Goal: Ask a question: Seek information or help from site administrators or community

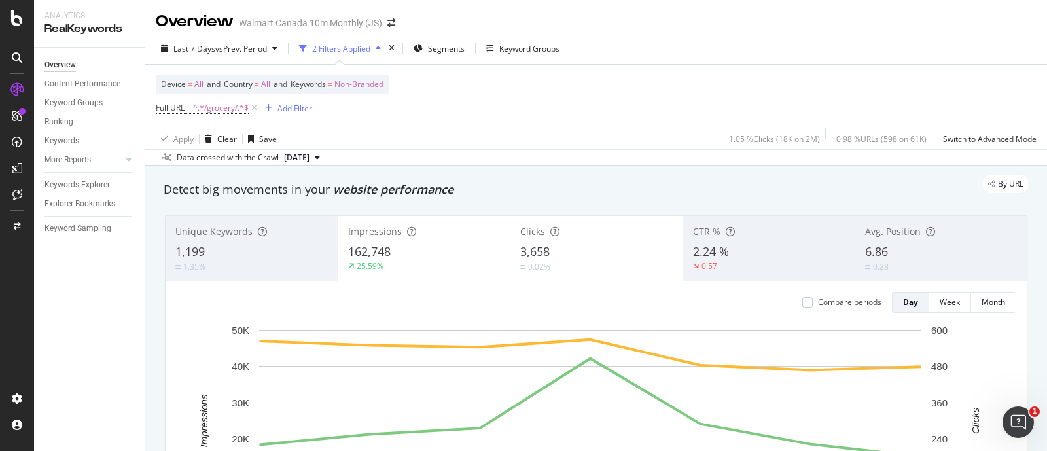
scroll to position [1226, 0]
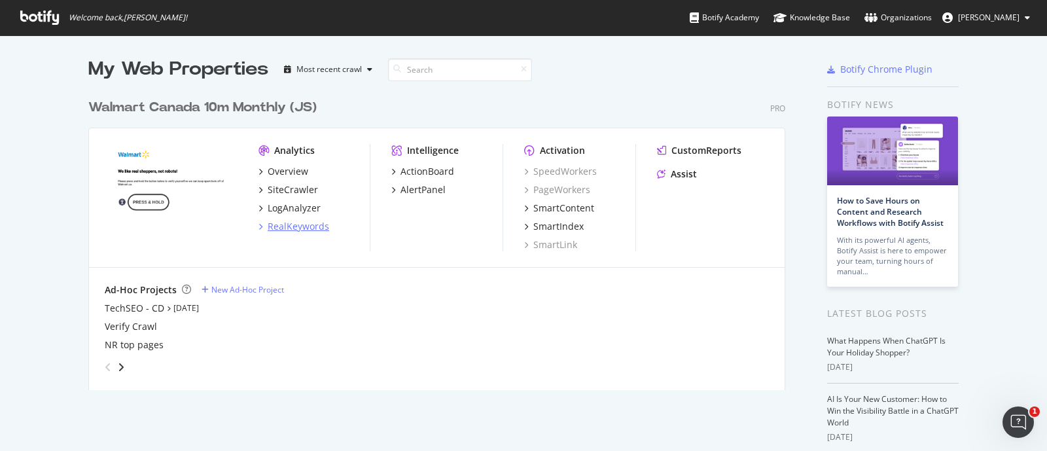
click at [298, 224] on div "RealKeywords" at bounding box center [298, 226] width 61 height 13
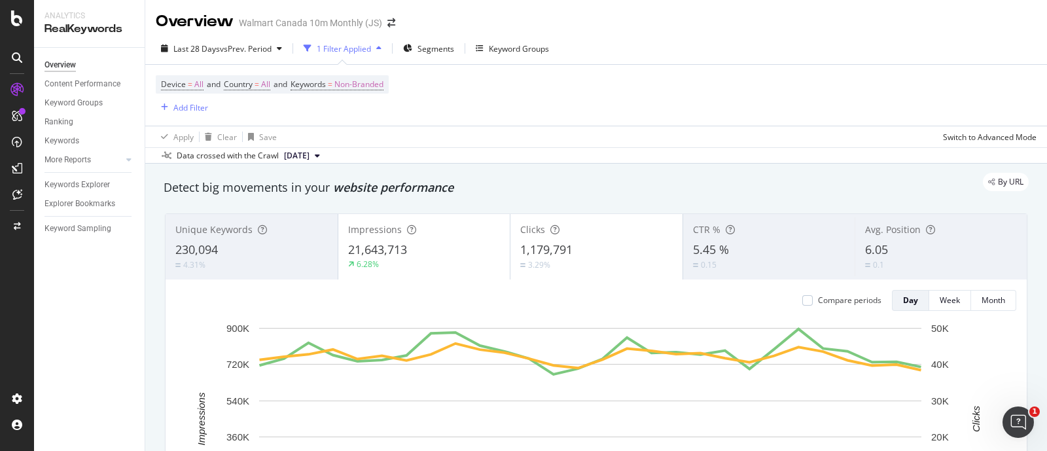
click at [528, 96] on div "Device = All and Country = All and Keywords = Non-Branded Add Filter" at bounding box center [596, 95] width 880 height 61
click at [560, 115] on div "Device = All and Country = All and Keywords = Non-Branded Add Filter" at bounding box center [596, 95] width 880 height 61
click at [20, 195] on icon at bounding box center [17, 194] width 10 height 10
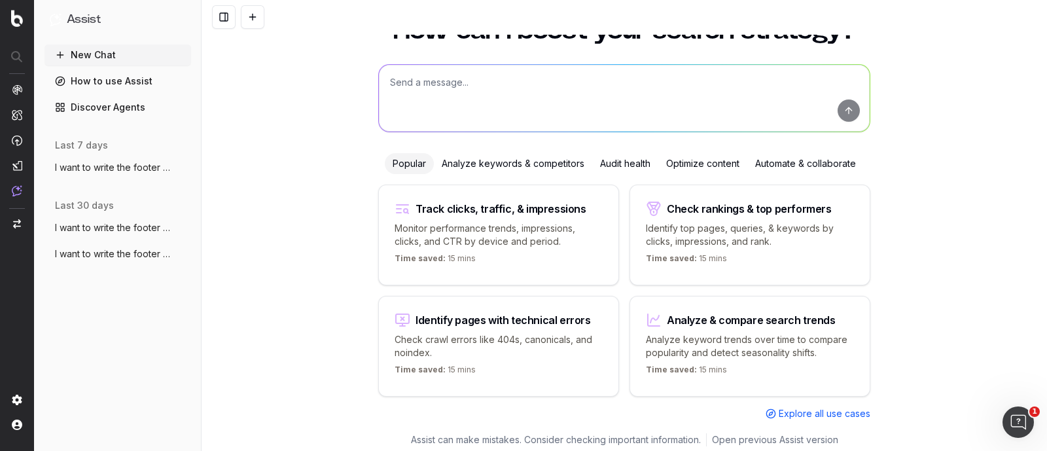
drag, startPoint x: 131, startPoint y: 165, endPoint x: 155, endPoint y: 165, distance: 24.2
click at [131, 165] on span "I want to write the footer text. The foo" at bounding box center [112, 167] width 115 height 13
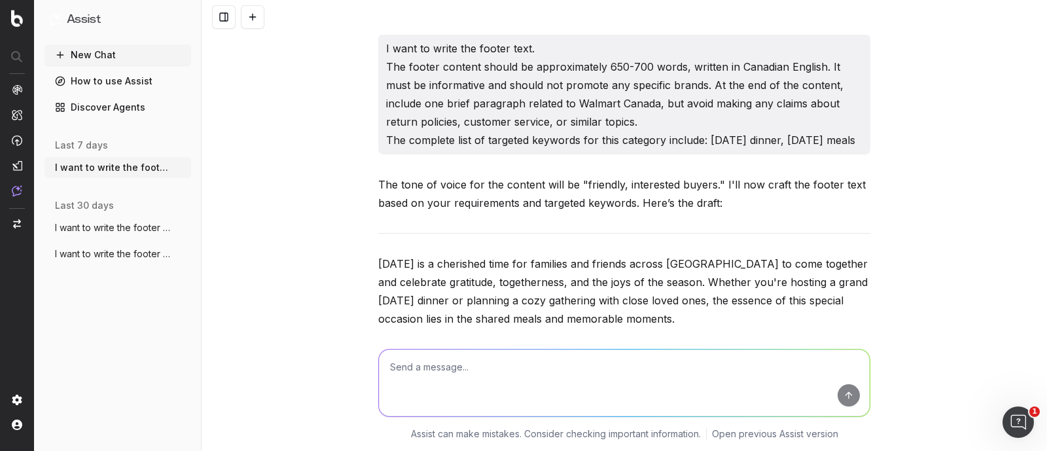
click at [504, 361] on textarea at bounding box center [624, 382] width 491 height 67
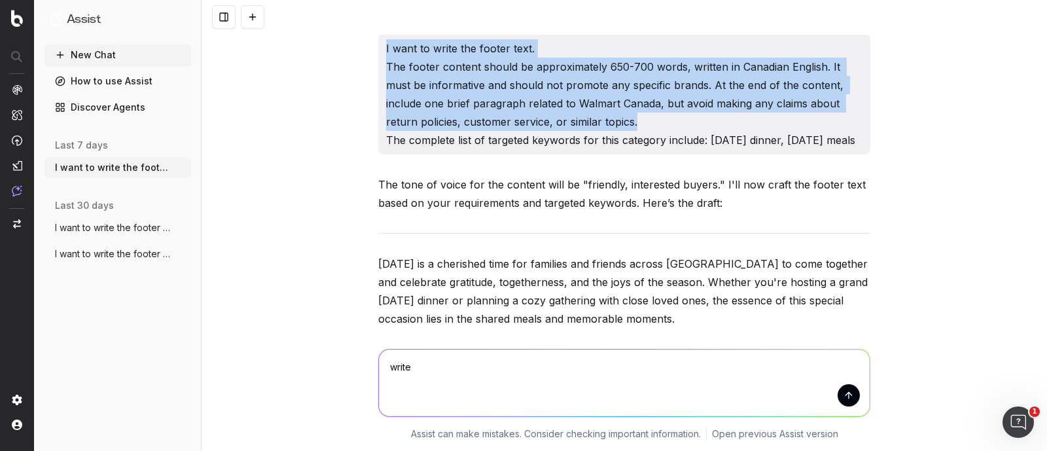
drag, startPoint x: 378, startPoint y: 49, endPoint x: 599, endPoint y: 119, distance: 231.3
click at [599, 119] on div "I want to write the footer text. The footer content should be approximately 650…" at bounding box center [624, 94] width 492 height 120
copy p "I want to write the footer text. The footer content should be approximately 650…"
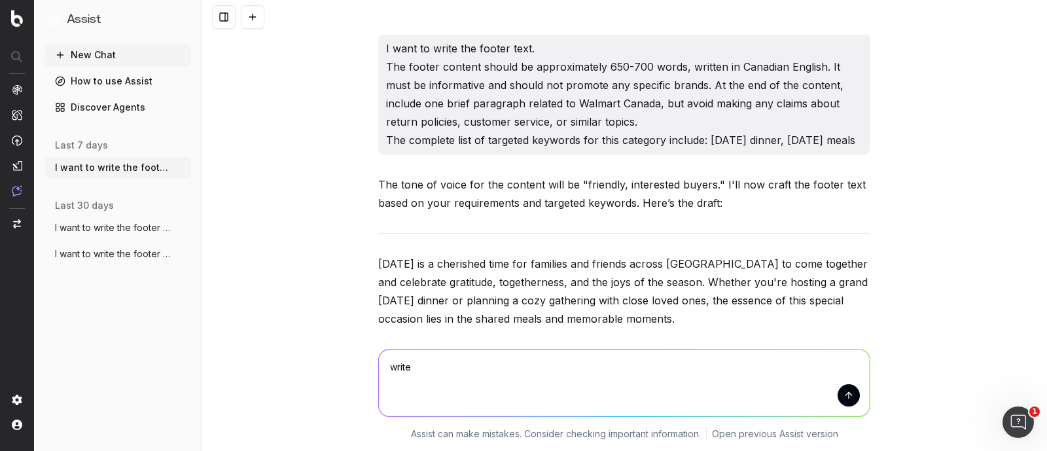
drag, startPoint x: 427, startPoint y: 360, endPoint x: 335, endPoint y: 360, distance: 91.6
click at [335, 360] on div "write write Assist can make mistakes. Consider checking important information. …" at bounding box center [623, 392] width 845 height 118
paste textarea "I want to write the footer text. The footer content should be approximately 650…"
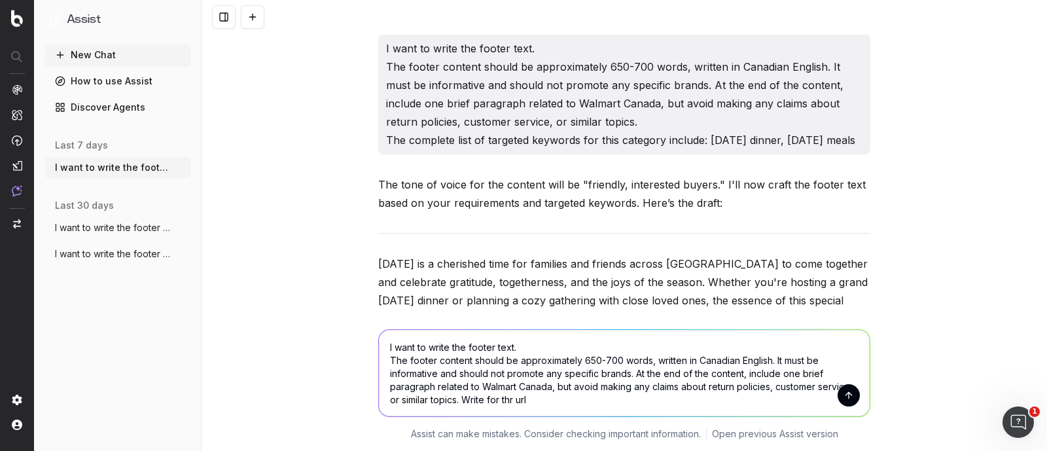
click at [508, 401] on textarea "I want to write the footer text. The footer content should be approximately 650…" at bounding box center [624, 373] width 491 height 86
click at [551, 396] on textarea "I want to write the footer text. The footer content should be approximately 650…" at bounding box center [624, 373] width 491 height 86
paste textarea "[URL][DOMAIN_NAME]"
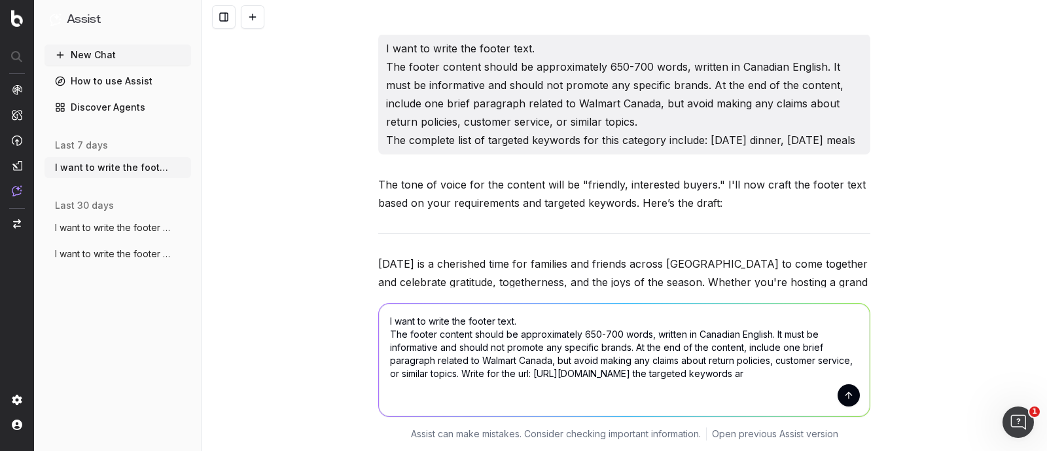
scroll to position [3, 0]
paste textarea "Frozen Plant-based Chicken & [GEOGRAPHIC_DATA]"
paste textarea "Frozen Plant-based Proteins"
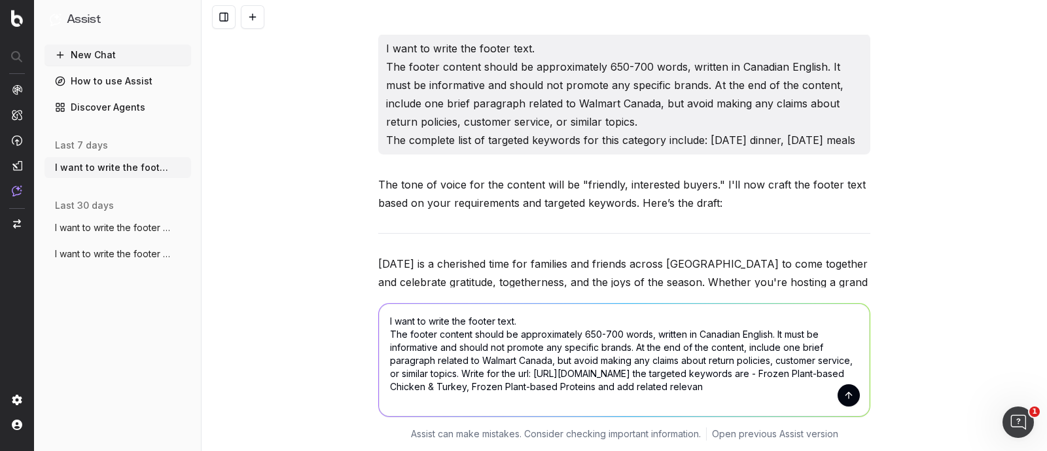
scroll to position [16, 0]
type textarea "I want to write the footer text. The footer content should be approximately 650…"
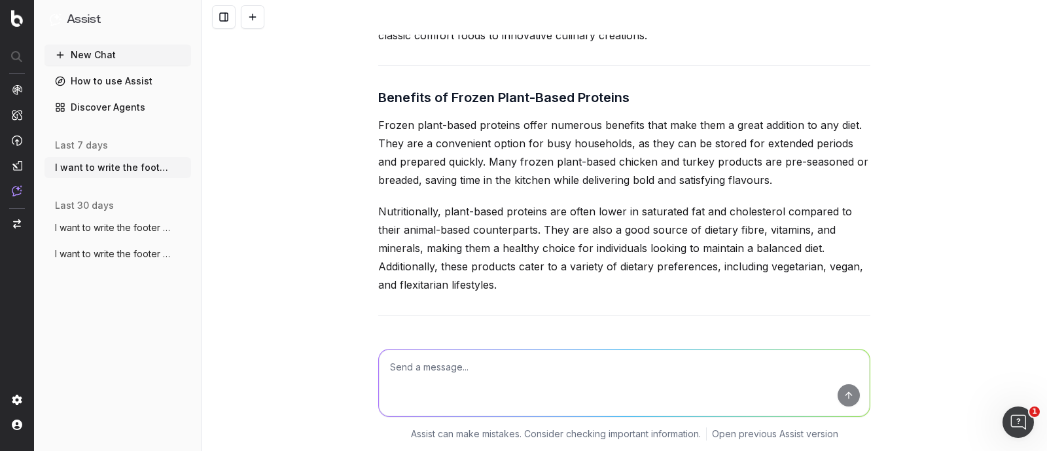
scroll to position [47156, 0]
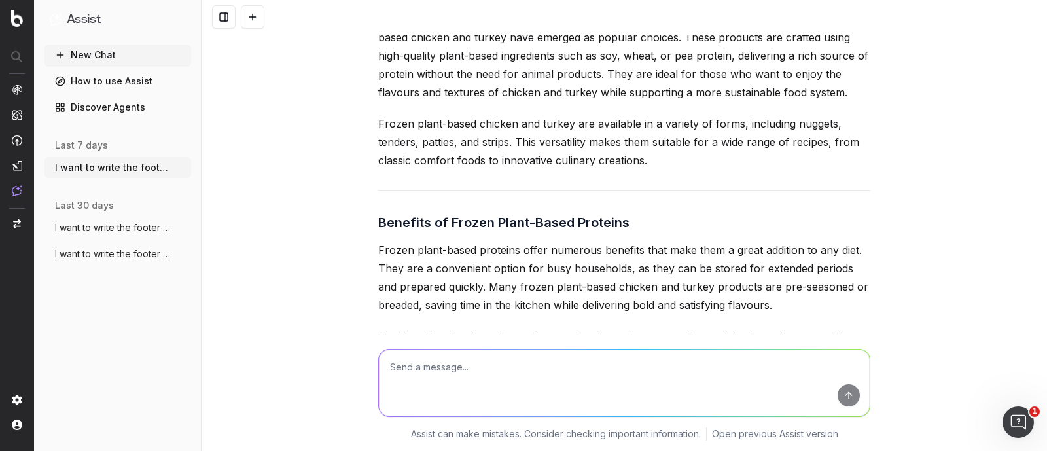
click at [468, 374] on textarea at bounding box center [624, 382] width 491 height 67
drag, startPoint x: 445, startPoint y: 307, endPoint x: 700, endPoint y: 304, distance: 255.1
copy h3 "Frozen Plant-Based Chicken & [GEOGRAPHIC_DATA]"
click at [474, 373] on textarea "main keywords is" at bounding box center [624, 382] width 491 height 67
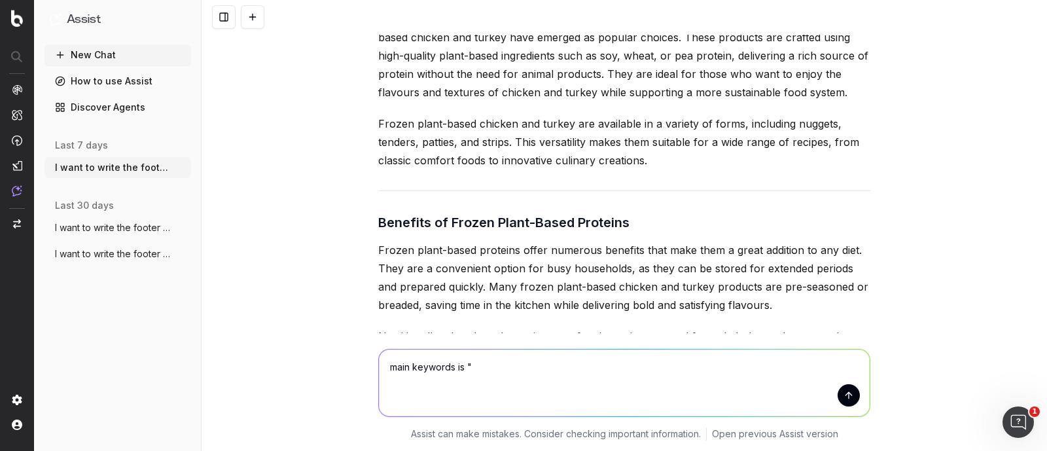
paste textarea "Frozen Plant-Based Chicken & [GEOGRAPHIC_DATA]"
type textarea "main keywords is "Frozen Plant-Based Chicken & [GEOGRAPHIC_DATA]""
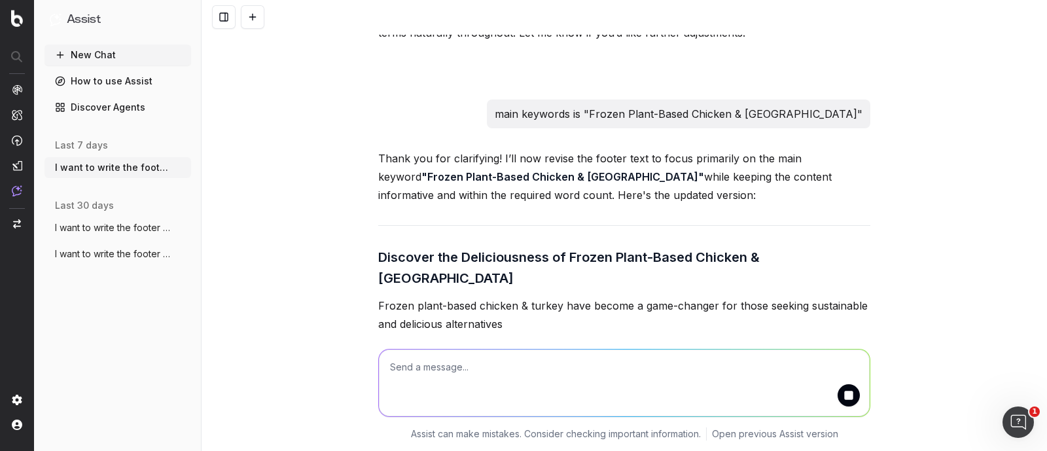
scroll to position [48759, 0]
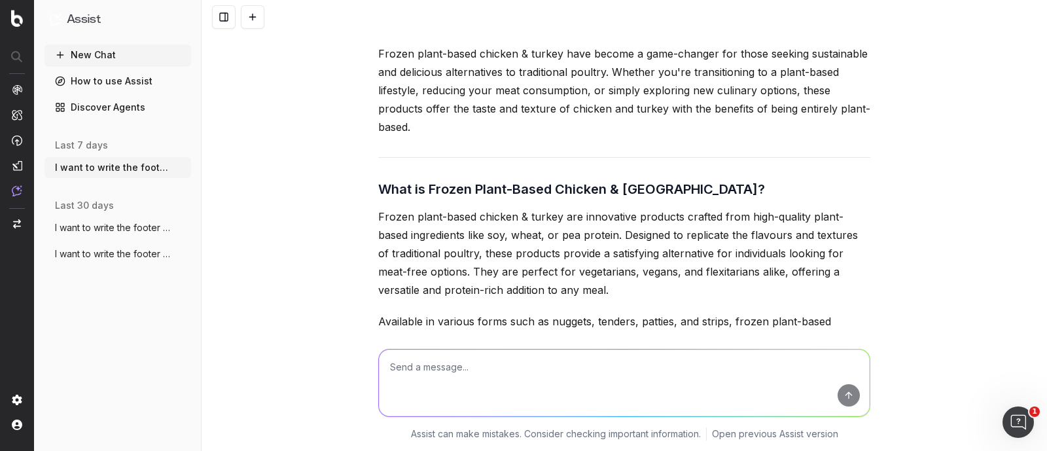
click at [253, 268] on div "I want to write the footer text. The footer content should be approximately 650…" at bounding box center [623, 225] width 845 height 451
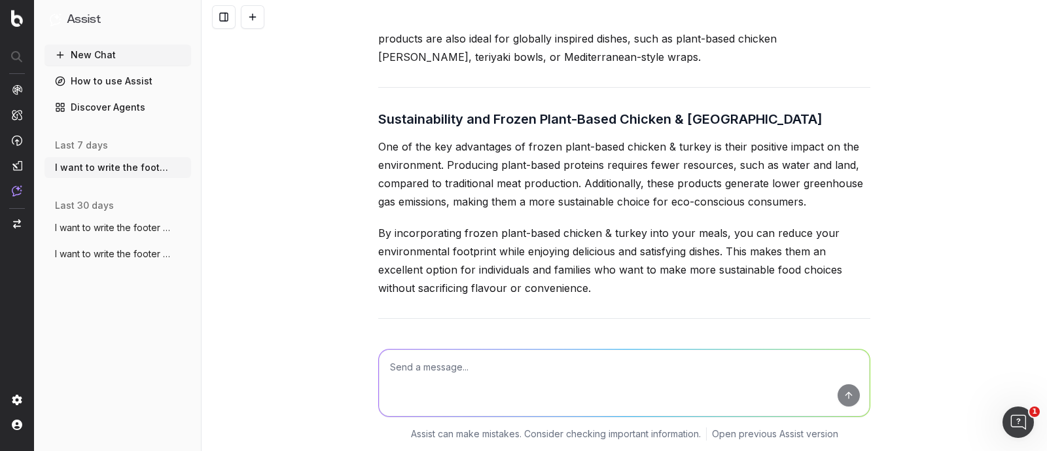
scroll to position [49658, 0]
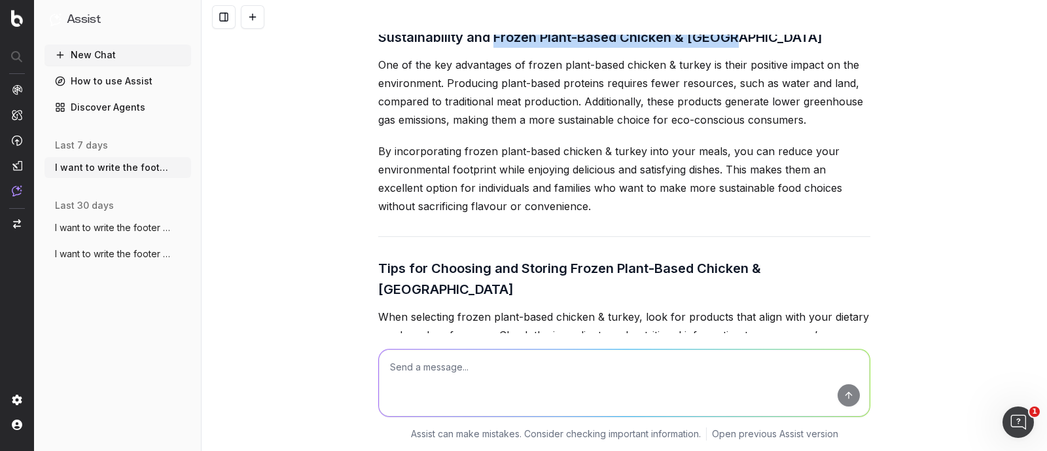
drag, startPoint x: 487, startPoint y: 268, endPoint x: 746, endPoint y: 270, distance: 259.0
click at [746, 48] on h3 "Sustainability and Frozen Plant-Based Chicken & [GEOGRAPHIC_DATA]" at bounding box center [624, 37] width 492 height 21
copy h3 "Frozen Plant-Based Chicken & [GEOGRAPHIC_DATA]"
click at [502, 372] on textarea at bounding box center [624, 382] width 491 height 67
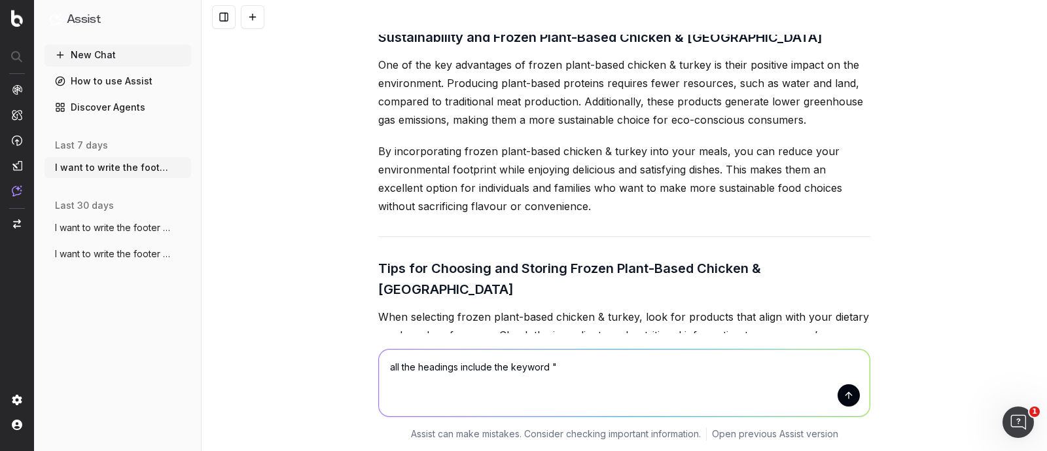
paste textarea "Frozen Plant-Based Chicken & [GEOGRAPHIC_DATA]"
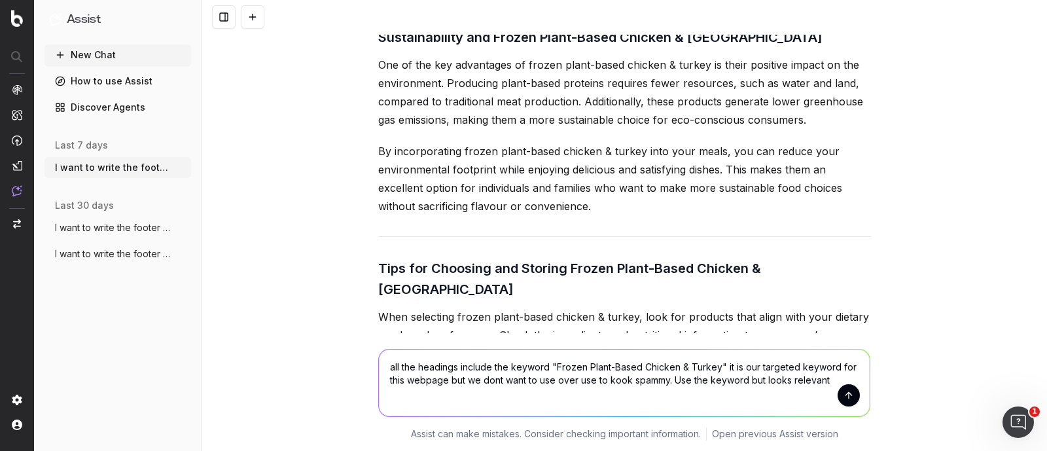
type textarea "all the headings include the keyword "Frozen Plant-Based Chicken & Turkey" it i…"
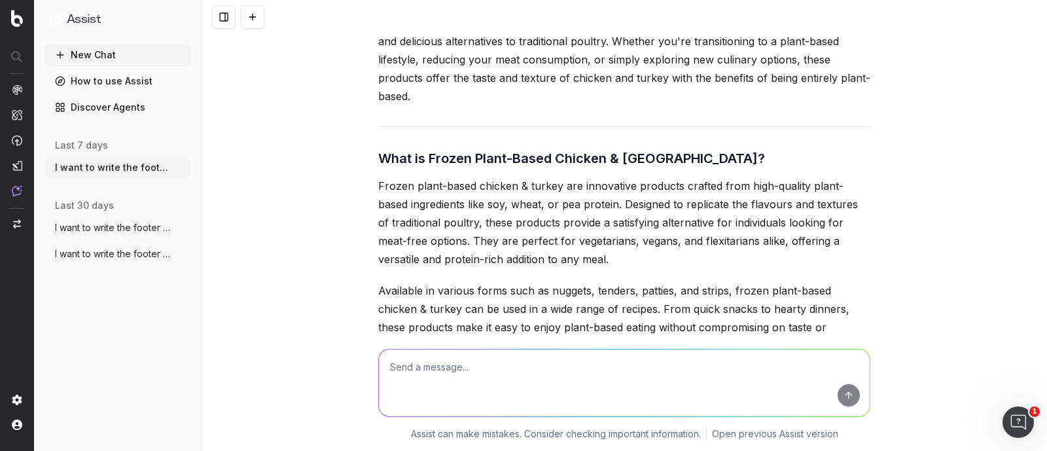
scroll to position [48883, 0]
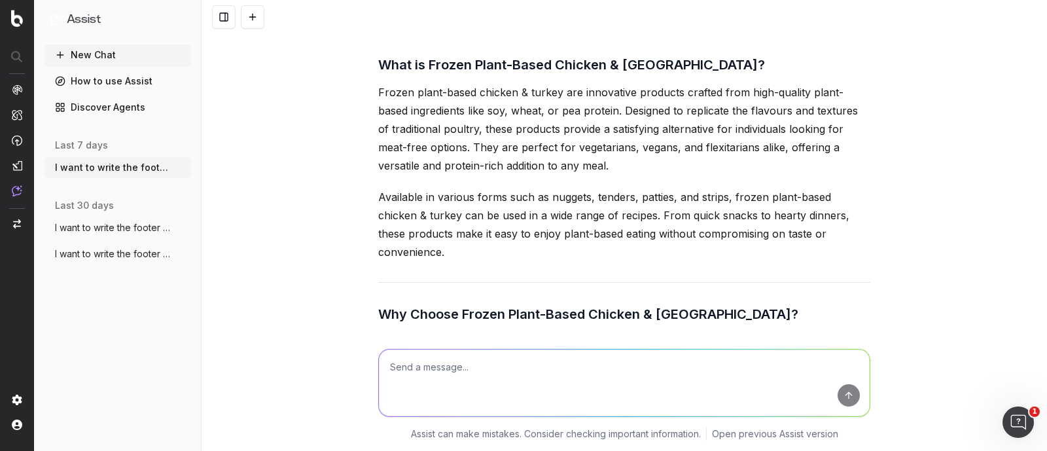
drag, startPoint x: 374, startPoint y: 155, endPoint x: 409, endPoint y: 255, distance: 106.1
copy div "Discover the Deliciousness of Frozen Plant-Based Chicken & Turkey Frozen plant-…"
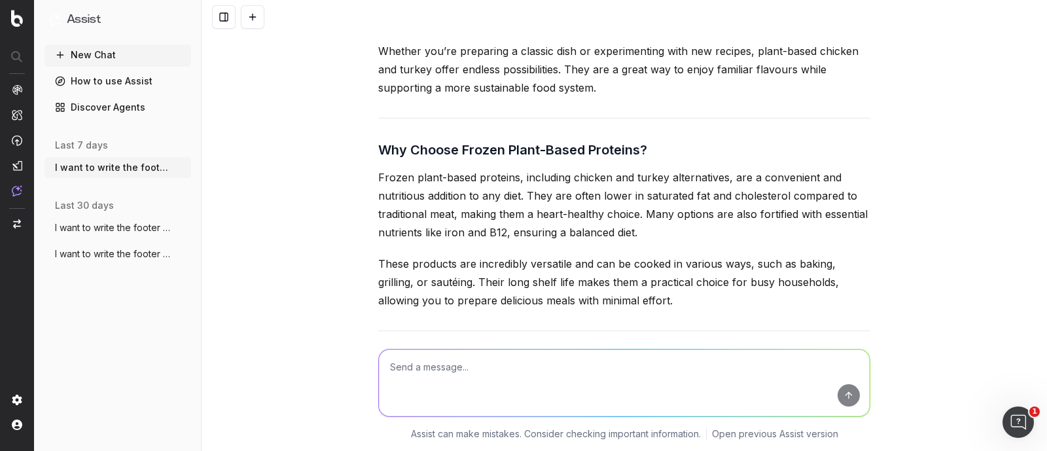
scroll to position [51091, 0]
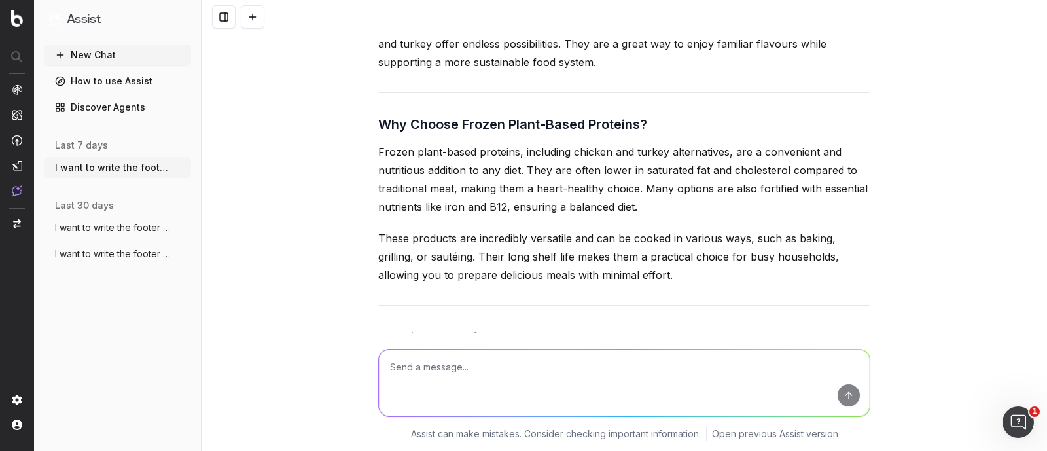
click at [380, 71] on p "Whether you’re preparing a classic dish or experimenting with new recipes, plan…" at bounding box center [624, 43] width 492 height 55
drag, startPoint x: 373, startPoint y: 198, endPoint x: 649, endPoint y: 192, distance: 276.1
click at [649, 71] on p "Whether you’re preparing a classic dish or experimenting with new recipes, plan…" at bounding box center [624, 43] width 492 height 55
drag, startPoint x: 731, startPoint y: 224, endPoint x: 684, endPoint y: 227, distance: 47.9
click at [731, 71] on p "Whether you’re preparing a classic dish or experimenting with new recipes, plan…" at bounding box center [624, 43] width 492 height 55
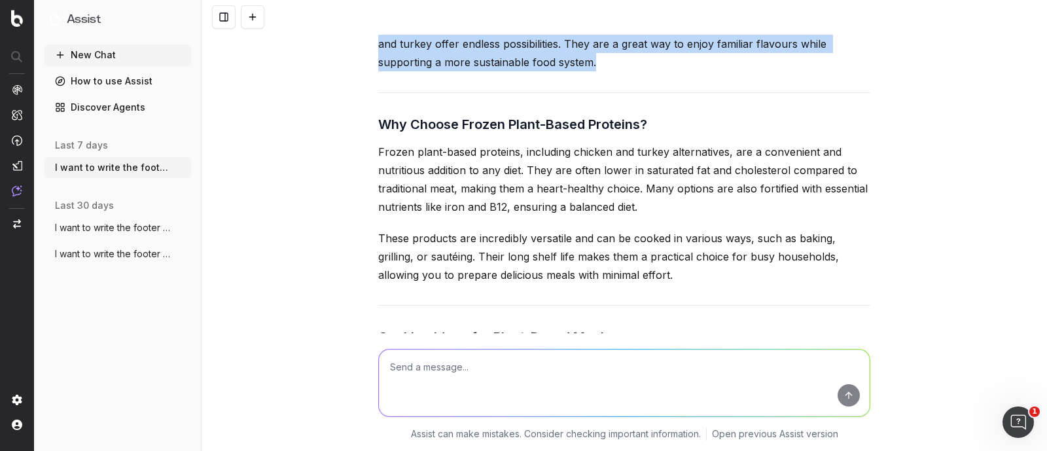
drag, startPoint x: 602, startPoint y: 237, endPoint x: 373, endPoint y: 86, distance: 274.0
copy div "A New Take on Chicken and Turkey Frozen plant-based chicken and turkey are craf…"
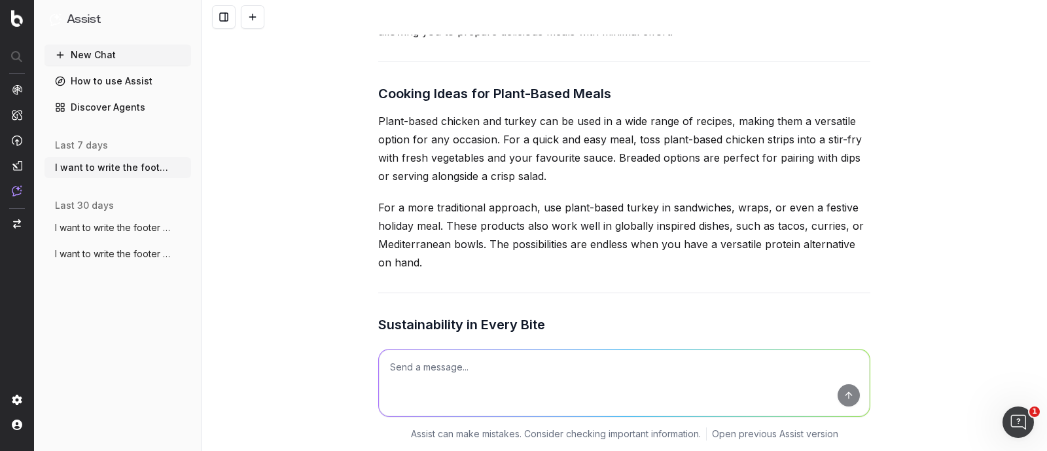
scroll to position [51336, 0]
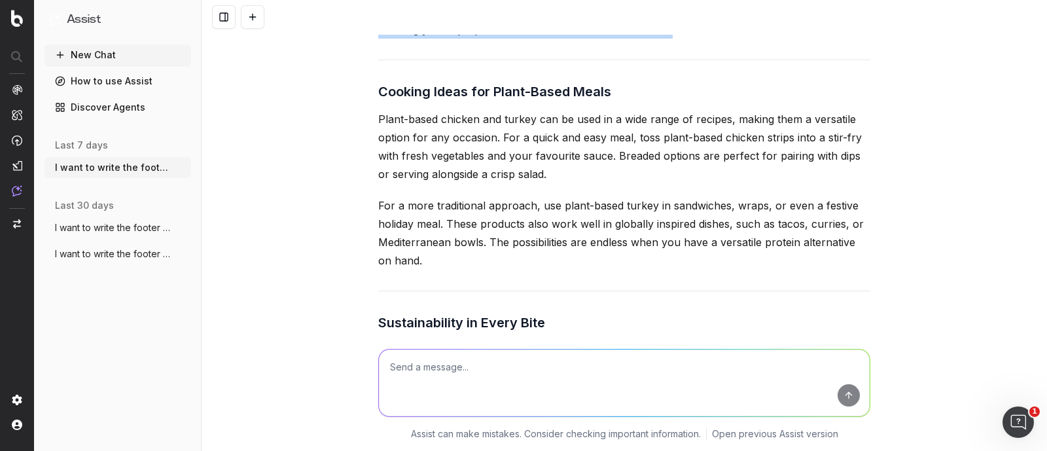
drag, startPoint x: 372, startPoint y: 52, endPoint x: 622, endPoint y: 205, distance: 293.4
click at [622, 205] on div "Thank you for the clarification! I’ll revise the footer text to ensure the keyw…" at bounding box center [624, 301] width 492 height 1848
copy div "Why Choose Frozen Plant-Based Proteins? Frozen plant-based proteins, including …"
click at [628, 39] on p "These products are incredibly versatile and can be cooked in various ways, such…" at bounding box center [624, 11] width 492 height 55
drag, startPoint x: 628, startPoint y: 204, endPoint x: 376, endPoint y: 45, distance: 297.8
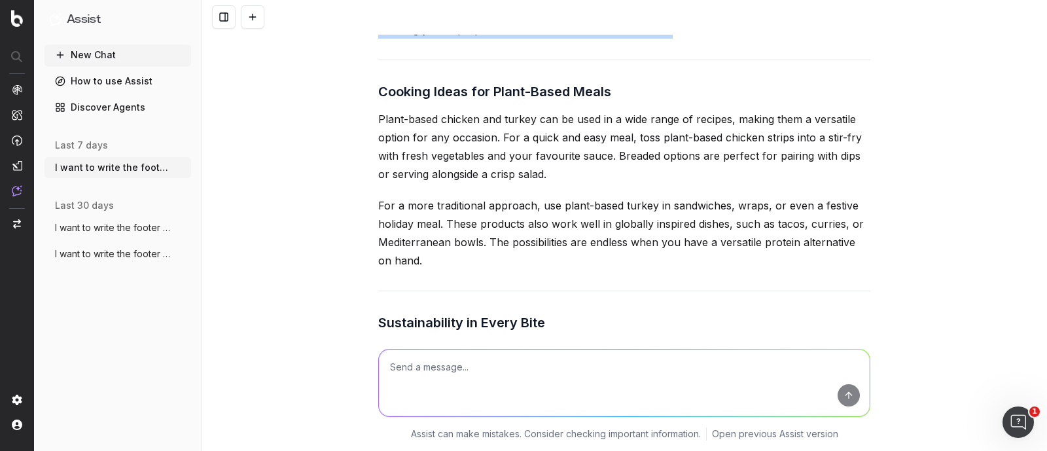
click at [378, 45] on div "Thank you for the clarification! I’ll revise the footer text to ensure the keyw…" at bounding box center [624, 301] width 492 height 1848
copy div "Why Choose Frozen Plant-Based Proteins? Frozen plant-based proteins, including …"
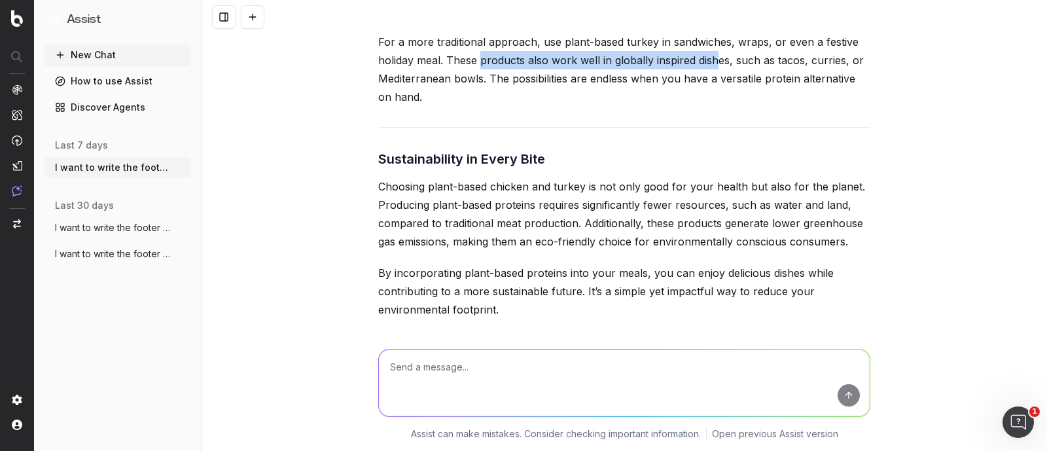
drag, startPoint x: 482, startPoint y: 229, endPoint x: 725, endPoint y: 235, distance: 242.8
click at [712, 106] on p "For a more traditional approach, use plant-based turkey in sandwiches, wraps, o…" at bounding box center [624, 69] width 492 height 73
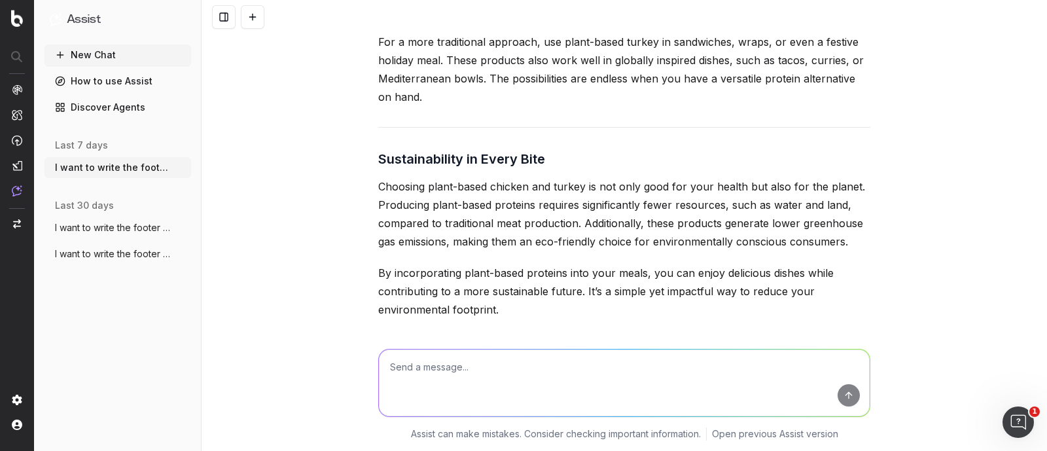
click at [756, 106] on p "For a more traditional approach, use plant-based turkey in sandwiches, wraps, o…" at bounding box center [624, 69] width 492 height 73
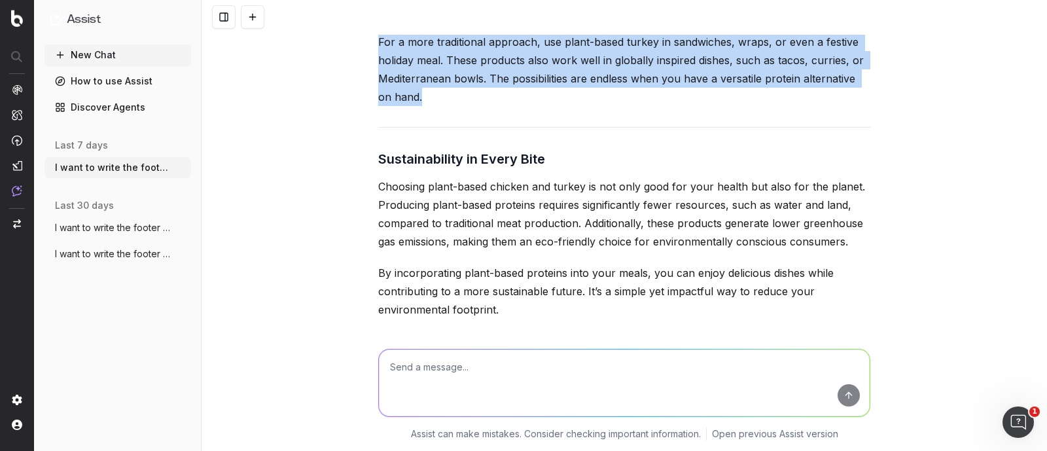
drag, startPoint x: 420, startPoint y: 264, endPoint x: 353, endPoint y: 107, distance: 171.4
click at [353, 107] on div "I want to write the footer text. The footer content should be approximately 650…" at bounding box center [623, 225] width 845 height 451
copy div "Cooking Ideas for Plant-Based Meals Plant-based chicken and turkey can be used …"
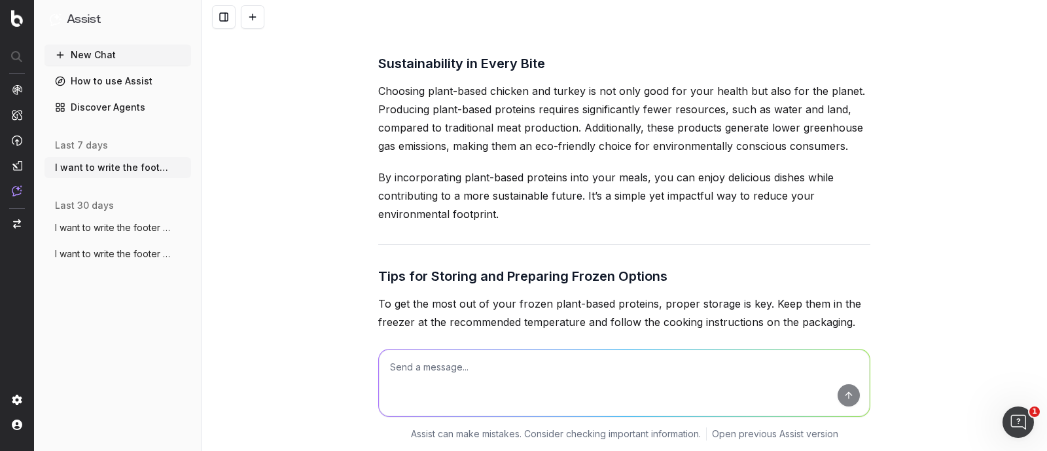
scroll to position [51663, 0]
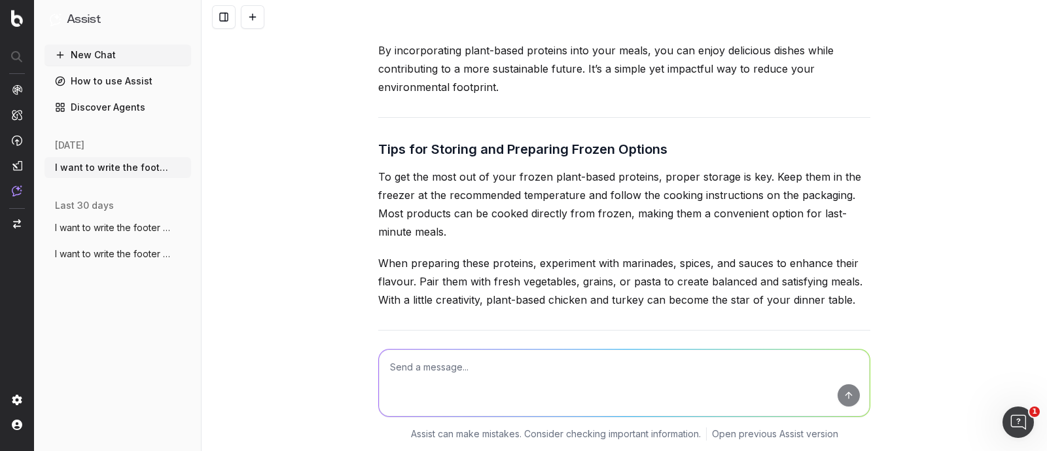
scroll to position [51745, 0]
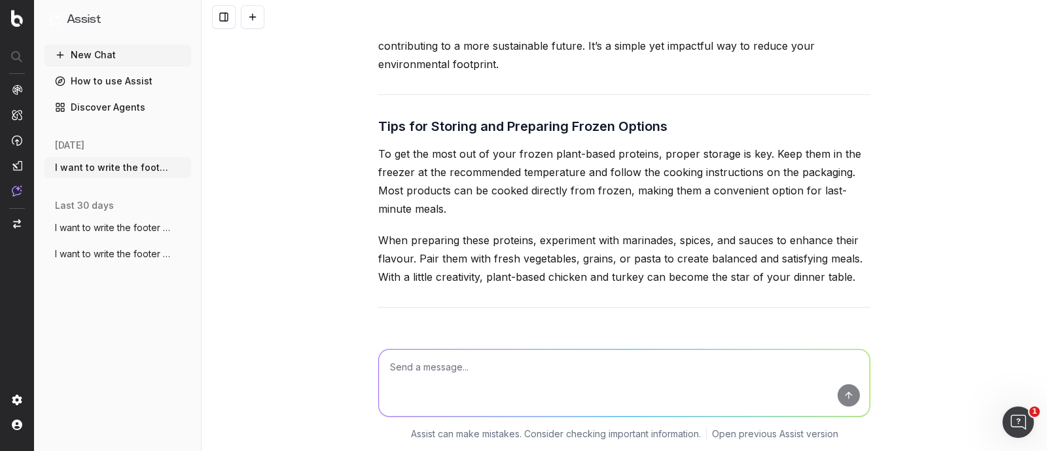
drag, startPoint x: 650, startPoint y: 152, endPoint x: 815, endPoint y: 154, distance: 164.9
drag, startPoint x: 426, startPoint y: 167, endPoint x: 589, endPoint y: 169, distance: 162.9
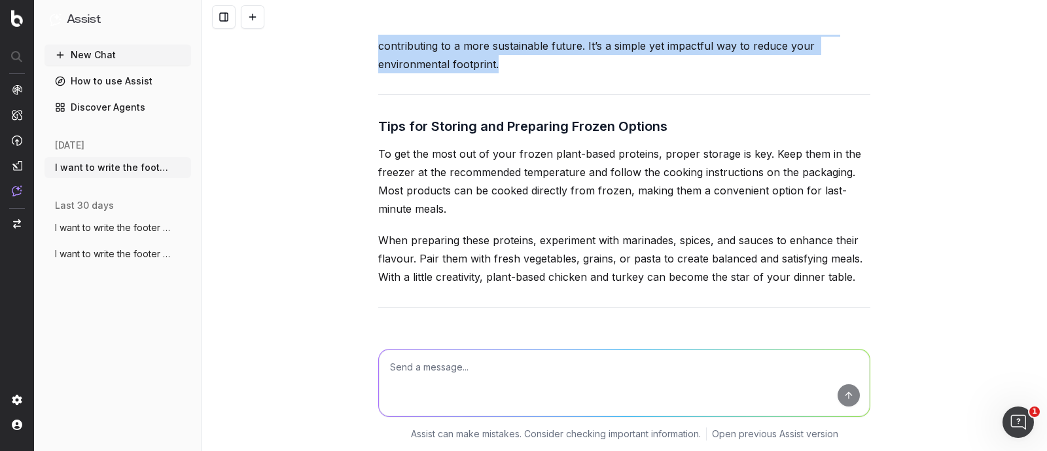
drag, startPoint x: 503, startPoint y: 236, endPoint x: 352, endPoint y: 73, distance: 222.2
click at [352, 73] on div "I want to write the footer text. The footer content should be approximately 650…" at bounding box center [623, 225] width 845 height 451
copy div "Sustainability in Every Bite Choosing plant-based chicken and turkey is not onl…"
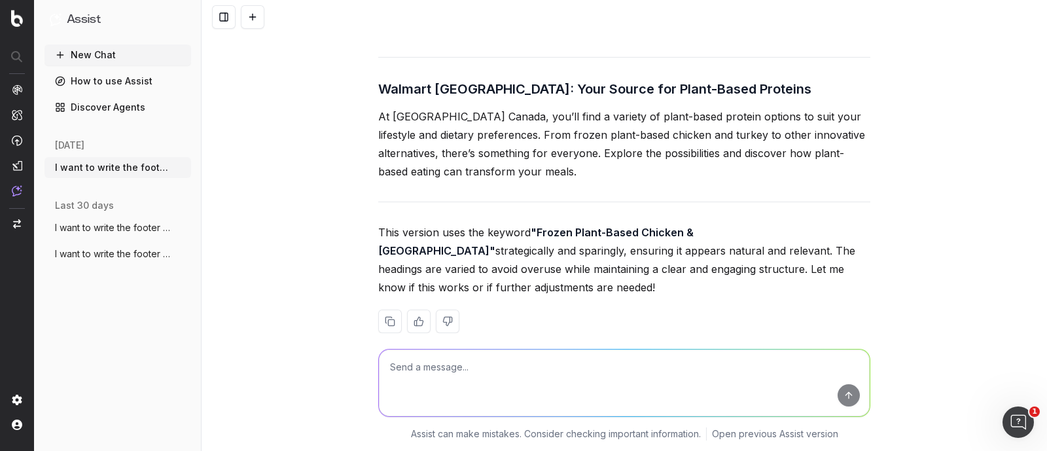
scroll to position [52236, 0]
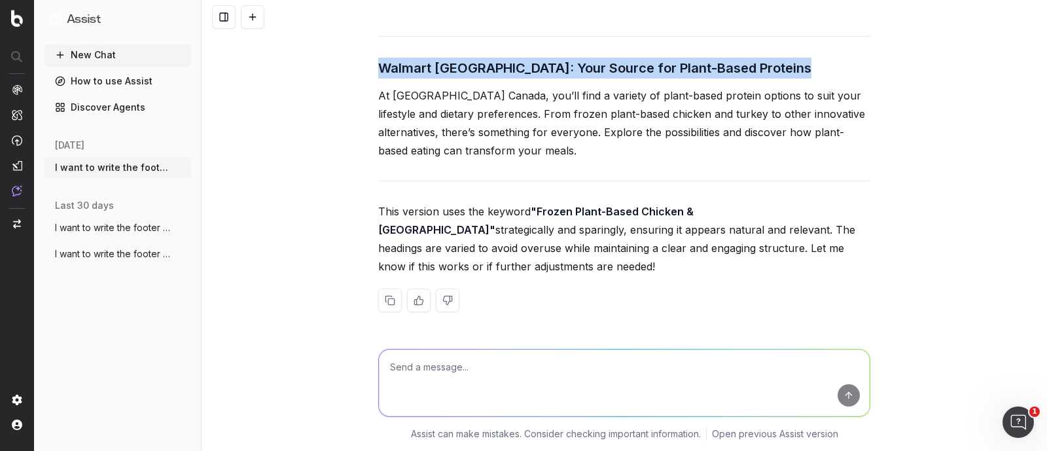
drag, startPoint x: 372, startPoint y: 123, endPoint x: 566, endPoint y: 324, distance: 279.4
copy div "Lore ips Dolorsi ame Consectet Adipis Elitsed Do eiu tem inci utl et dolo magna…"
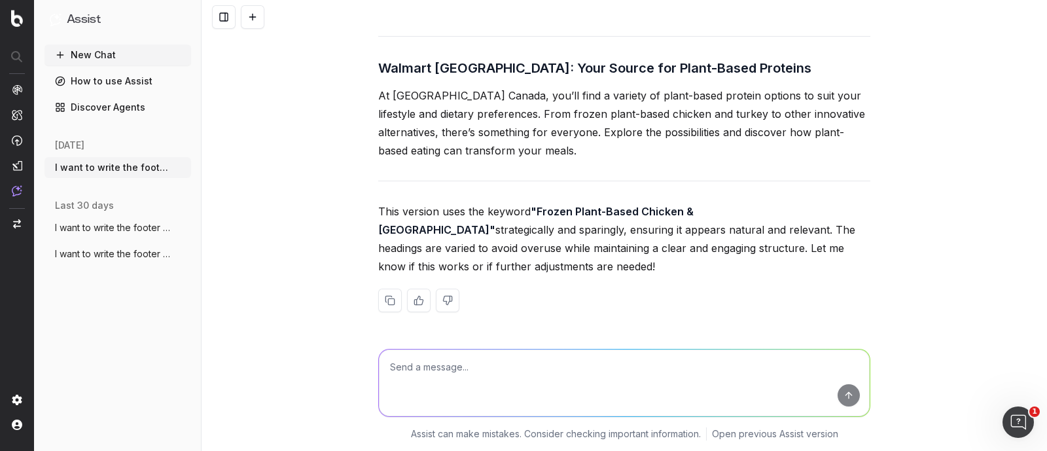
click at [441, 386] on textarea at bounding box center [624, 382] width 491 height 67
click at [631, 364] on textarea "in this paragraph include available online & in-store, and everyday low prices," at bounding box center [624, 382] width 491 height 67
click at [746, 371] on textarea "in this paragraph include available online & in-store, and at everyday low pric…" at bounding box center [624, 382] width 491 height 67
paste textarea "At [GEOGRAPHIC_DATA] Canada, you’ll find a variety of plant-based protein optio…"
type textarea "in this paragraph include available online & in-store, and at everyday low pric…"
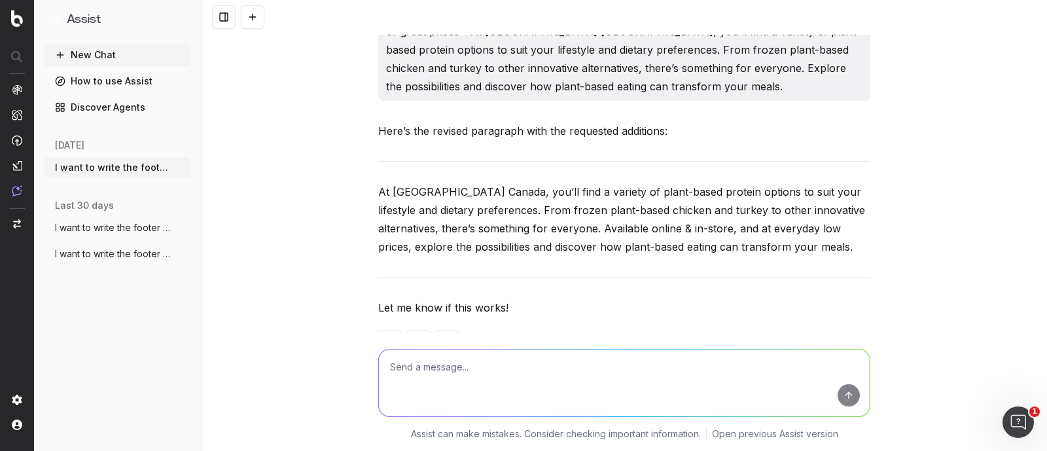
scroll to position [52774, 0]
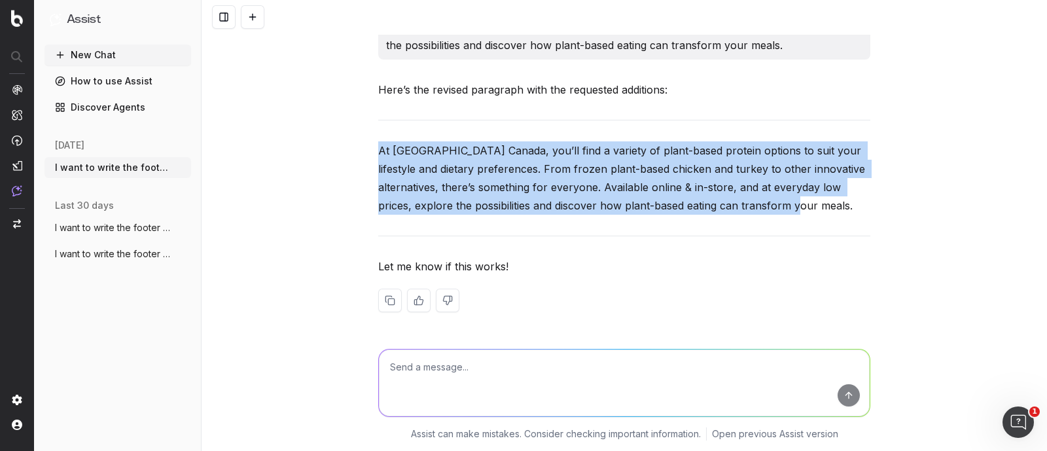
drag, startPoint x: 754, startPoint y: 207, endPoint x: 372, endPoint y: 143, distance: 386.7
click at [378, 143] on p "At [GEOGRAPHIC_DATA] Canada, you’ll find a variety of plant-based protein optio…" at bounding box center [624, 177] width 492 height 73
click at [381, 175] on p "At [GEOGRAPHIC_DATA] Canada, you’ll find a variety of plant-based protein optio…" at bounding box center [624, 177] width 492 height 73
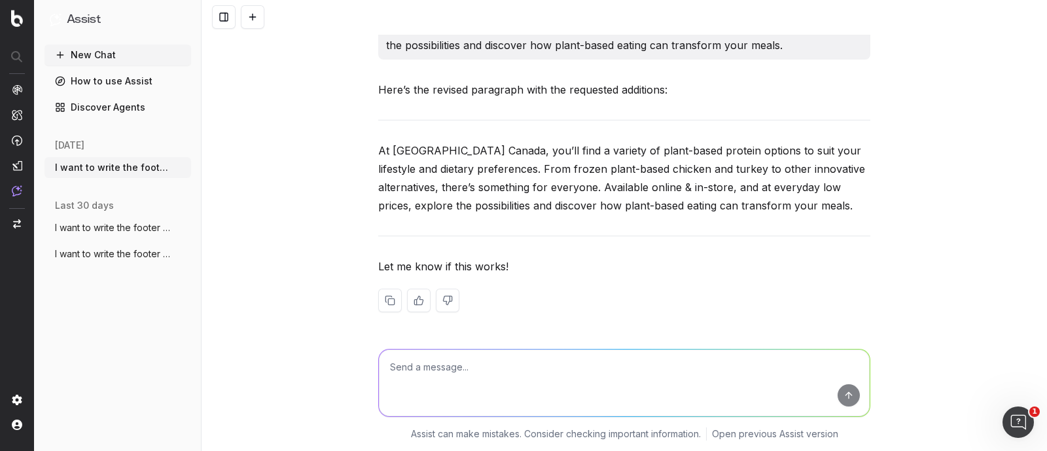
click at [378, 173] on p "At [GEOGRAPHIC_DATA] Canada, you’ll find a variety of plant-based protein optio…" at bounding box center [624, 177] width 492 height 73
drag, startPoint x: 369, startPoint y: 150, endPoint x: 826, endPoint y: 220, distance: 462.6
click at [726, 209] on p "At [GEOGRAPHIC_DATA] Canada, you’ll find a variety of plant-based protein optio…" at bounding box center [624, 177] width 492 height 73
click at [419, 387] on textarea at bounding box center [624, 382] width 491 height 67
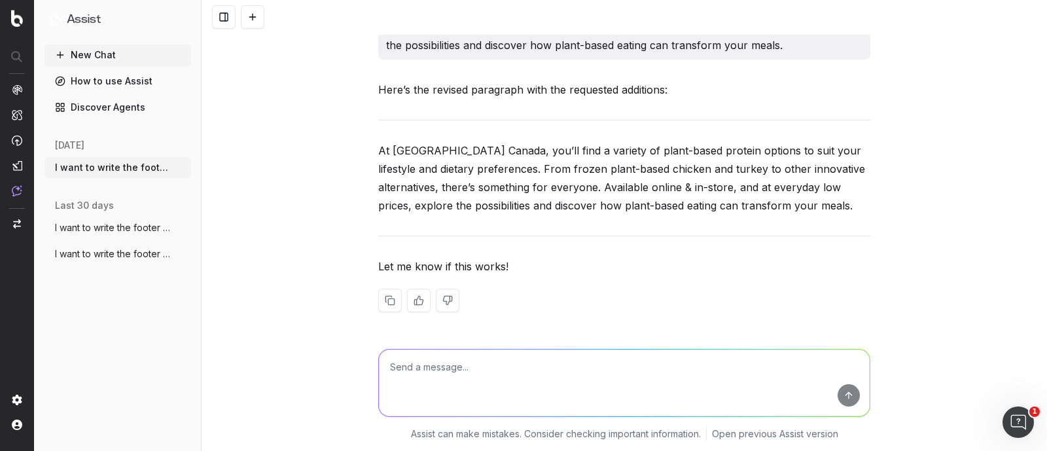
click at [256, 224] on div "I want to write the footer text. The footer content should be approximately 650…" at bounding box center [623, 225] width 845 height 451
